Goal: Task Accomplishment & Management: Manage account settings

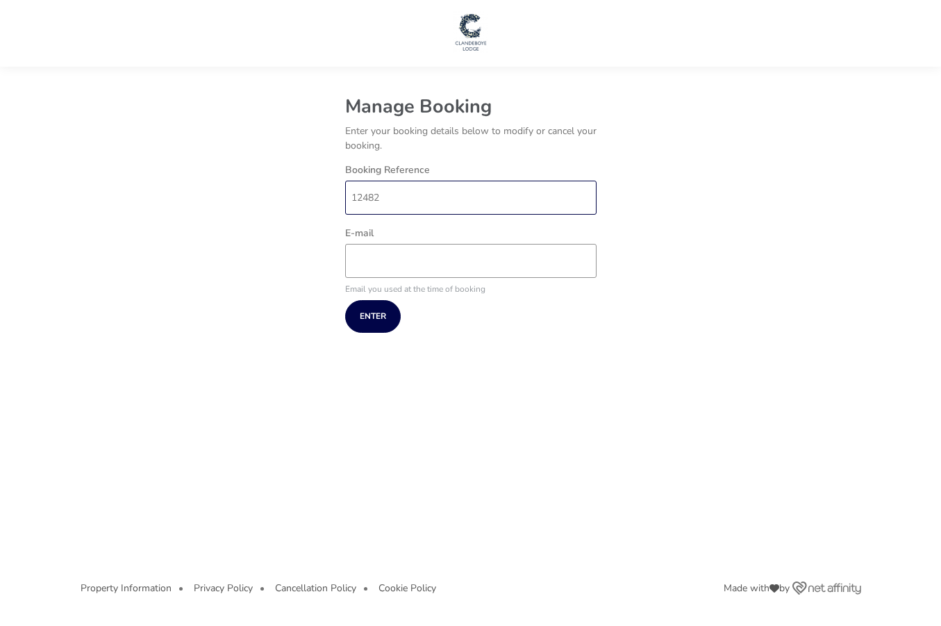
click at [388, 192] on input "12482" at bounding box center [470, 198] width 251 height 34
click at [393, 261] on input "E-mail" at bounding box center [470, 261] width 251 height 34
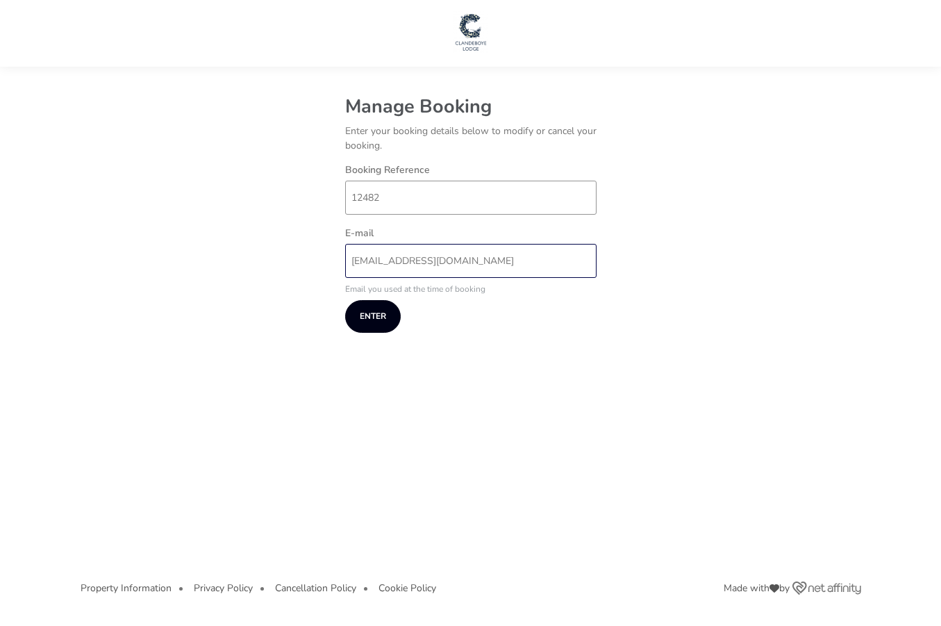
type input "[EMAIL_ADDRESS][DOMAIN_NAME]"
click at [367, 310] on button "Enter" at bounding box center [373, 316] width 56 height 33
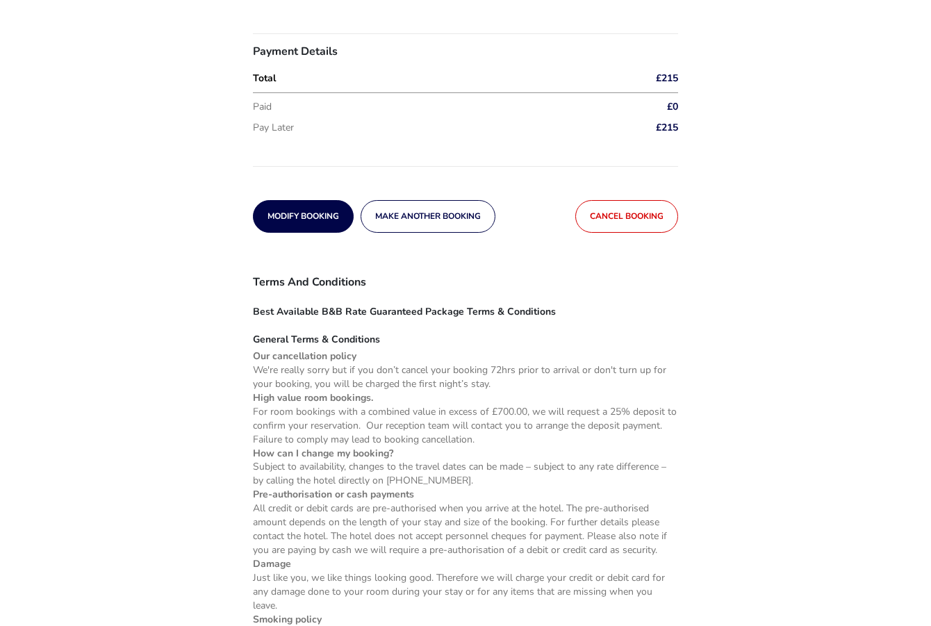
scroll to position [347, 0]
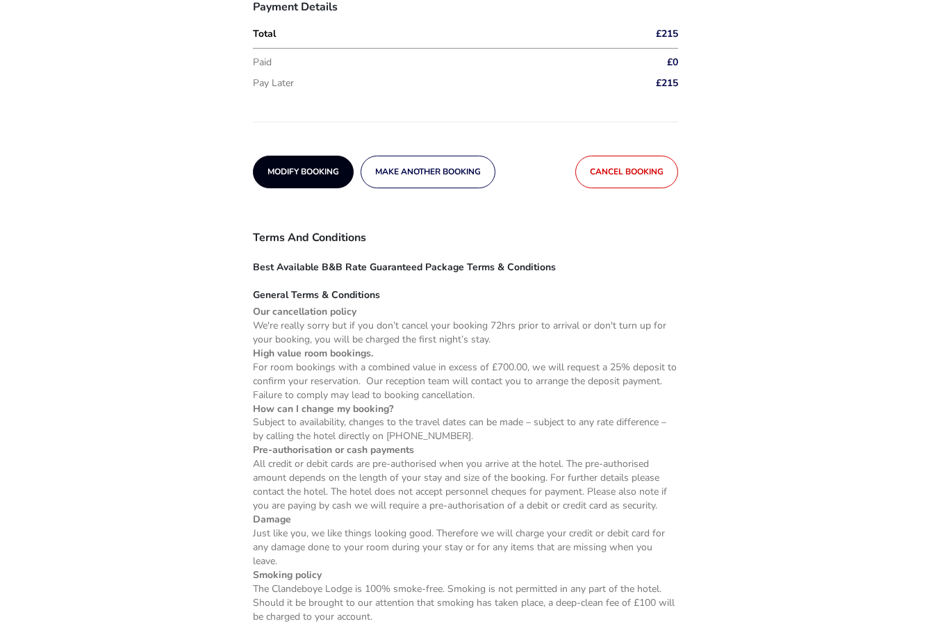
click at [266, 184] on button "Modify Booking" at bounding box center [303, 172] width 101 height 33
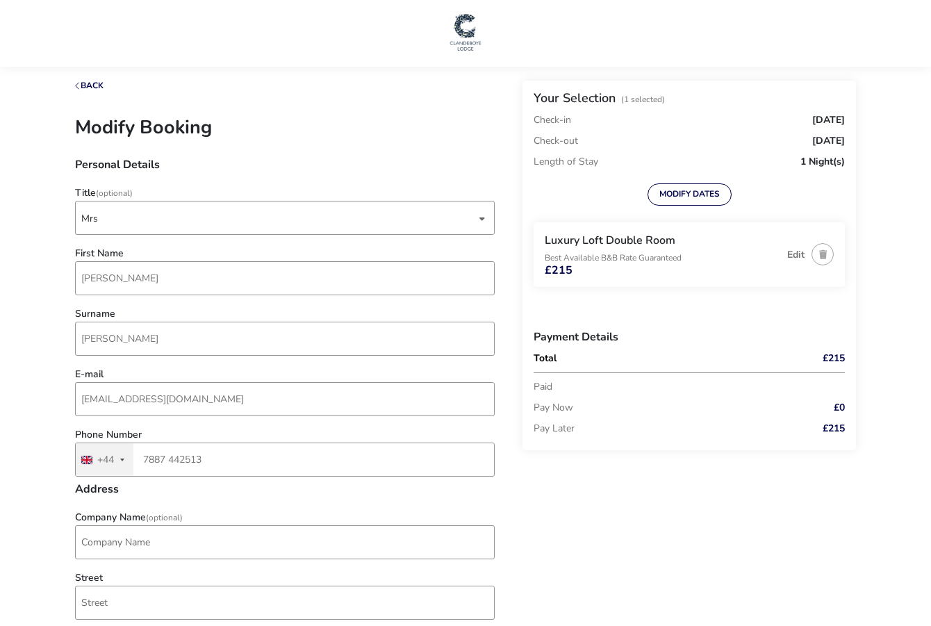
type input "[STREET_ADDRESS]"
type input "[GEOGRAPHIC_DATA]"
type input "BT4 3GQ"
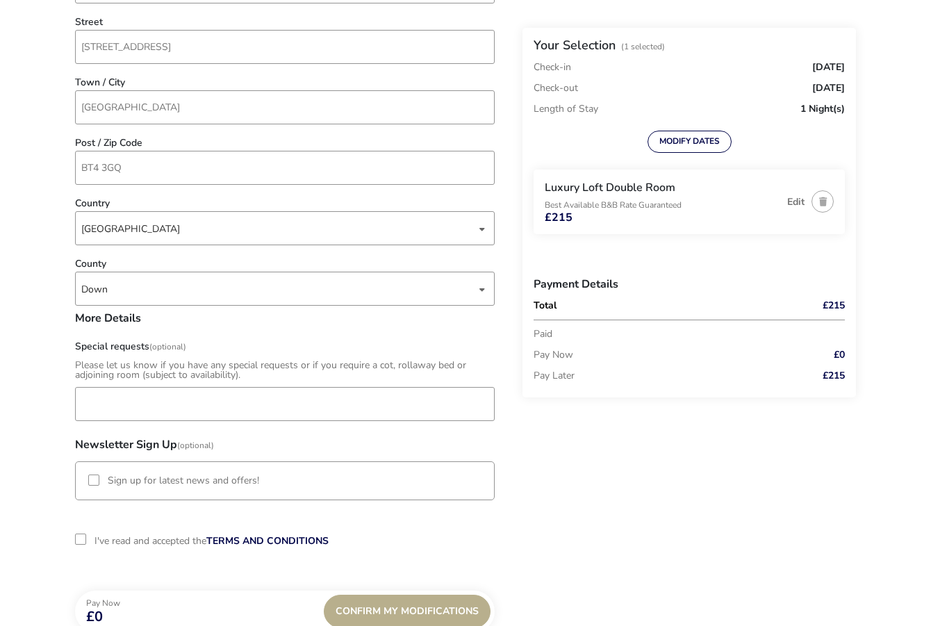
scroll to position [809, 0]
